Goal: Check status: Check status

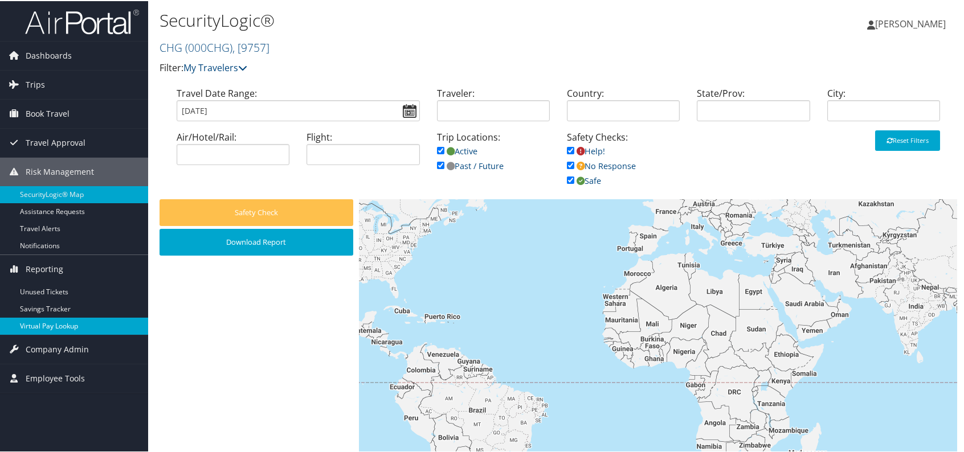
click at [63, 321] on link "Virtual Pay Lookup" at bounding box center [74, 325] width 148 height 17
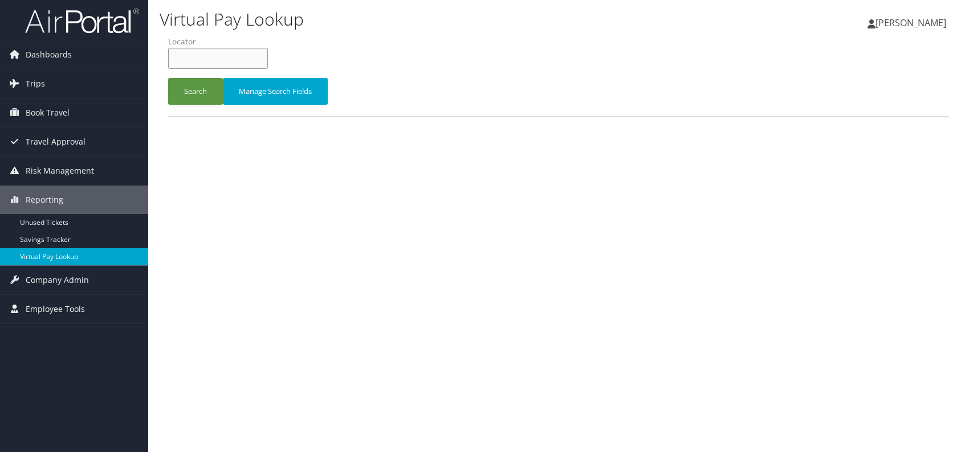
paste input "OPKSQL"
click at [190, 56] on input "OPKSQL" at bounding box center [218, 58] width 100 height 21
type input "OPKSQL"
click at [199, 98] on button "Search" at bounding box center [195, 91] width 55 height 27
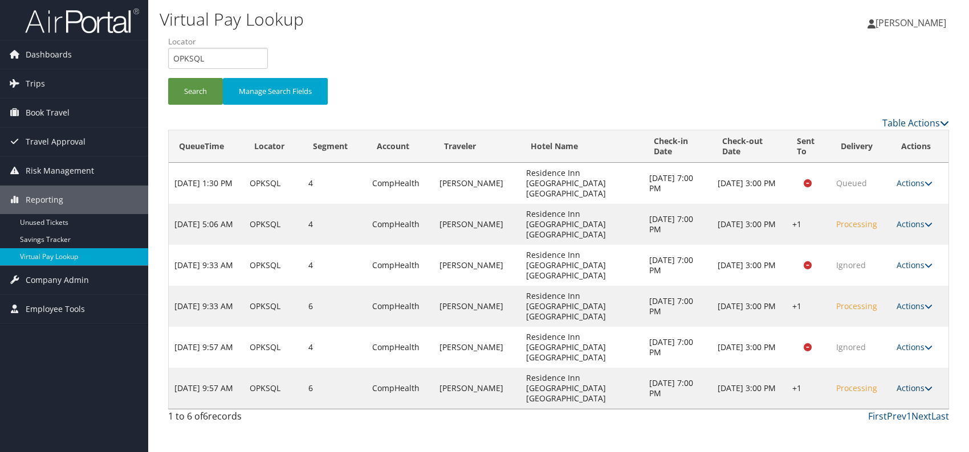
click at [913, 383] on link "Actions" at bounding box center [914, 388] width 36 height 11
click at [865, 366] on link "Logs" at bounding box center [879, 367] width 97 height 19
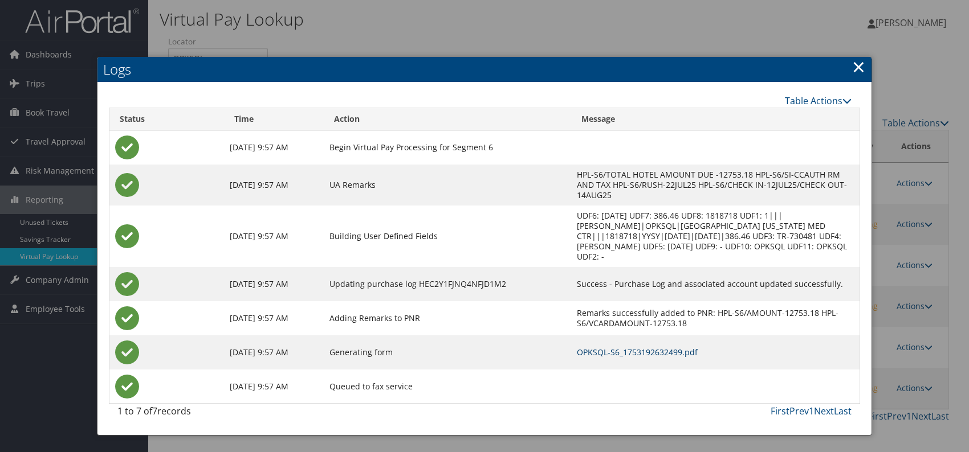
click at [587, 347] on link "OPKSQL-S6_1753192632499.pdf" at bounding box center [637, 352] width 121 height 11
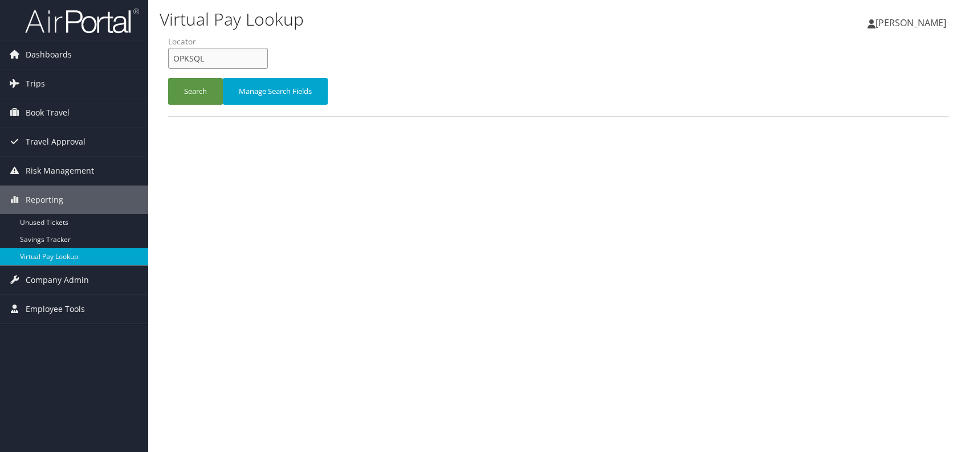
drag, startPoint x: 210, startPoint y: 58, endPoint x: 171, endPoint y: 62, distance: 38.9
click at [168, 63] on form "QueueTime Locator OPKSQL Segment Account Traveler Hotel Name Check-in Date Chec…" at bounding box center [558, 76] width 781 height 80
paste input "SOUHNE"
click at [194, 55] on input "SOUHNE" at bounding box center [218, 58] width 100 height 21
click at [193, 58] on input "SOUHNE" at bounding box center [218, 58] width 100 height 21
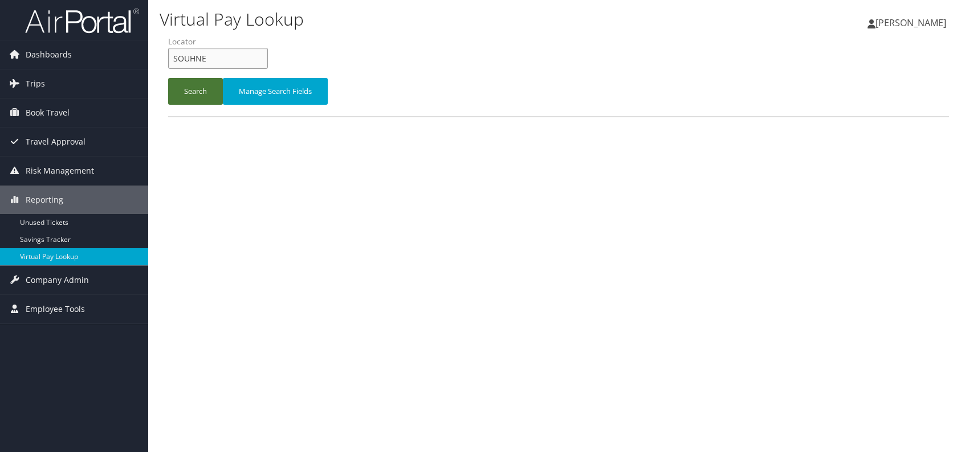
type input "SOUHNE"
drag, startPoint x: 195, startPoint y: 91, endPoint x: 199, endPoint y: 98, distance: 8.2
click at [195, 91] on button "Search" at bounding box center [195, 91] width 55 height 27
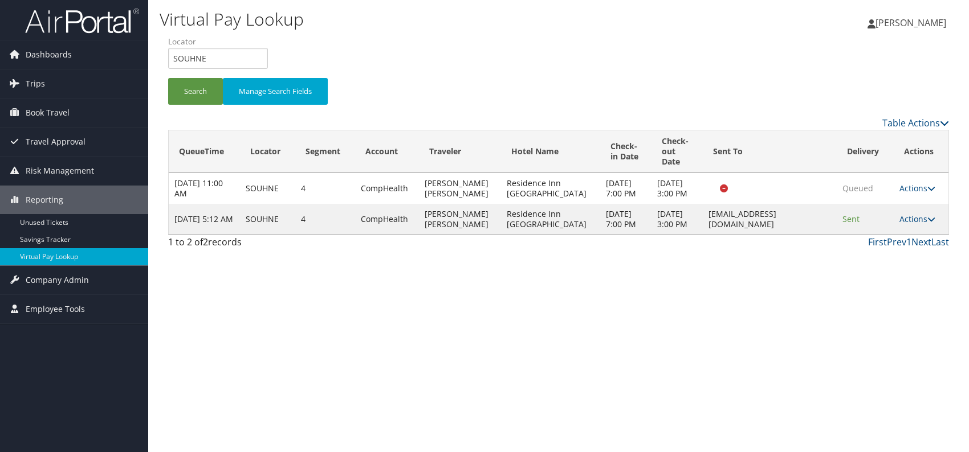
click at [675, 311] on div "Virtual Pay Lookup [PERSON_NAME] [PERSON_NAME] My Settings Travel Agency Contac…" at bounding box center [558, 226] width 820 height 452
click at [912, 224] on link "Actions" at bounding box center [917, 219] width 36 height 11
click at [879, 273] on link "Logs" at bounding box center [895, 269] width 72 height 19
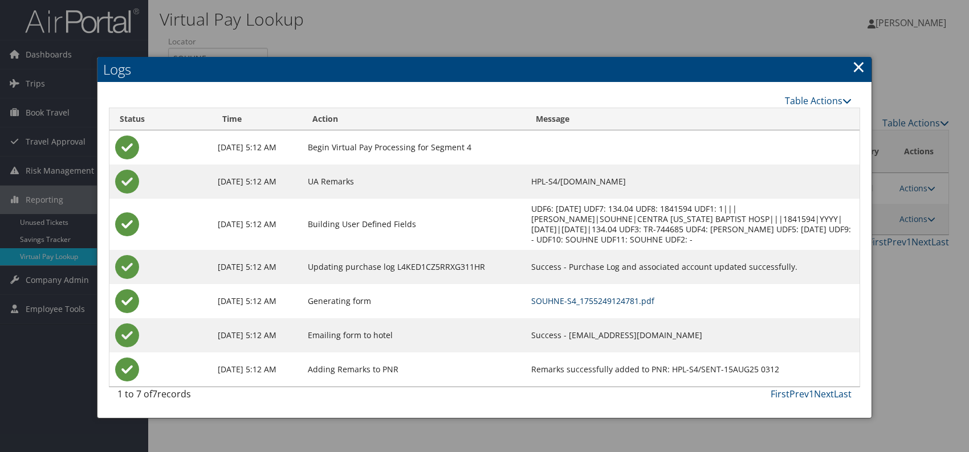
click at [572, 299] on link "SOUHNE-S4_1755249124781.pdf" at bounding box center [592, 301] width 123 height 11
